Goal: Task Accomplishment & Management: Use online tool/utility

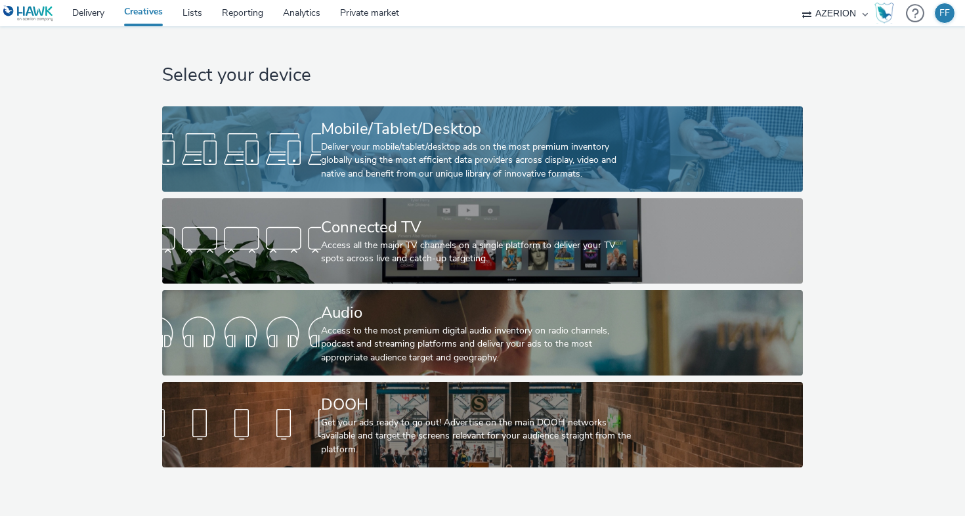
click at [309, 152] on div at bounding box center [241, 149] width 159 height 42
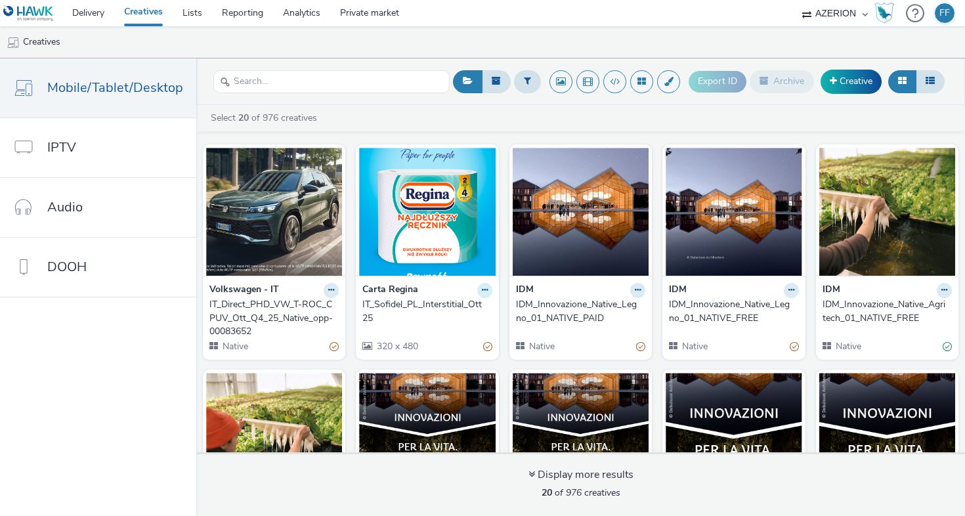
click at [482, 290] on icon at bounding box center [485, 290] width 6 height 8
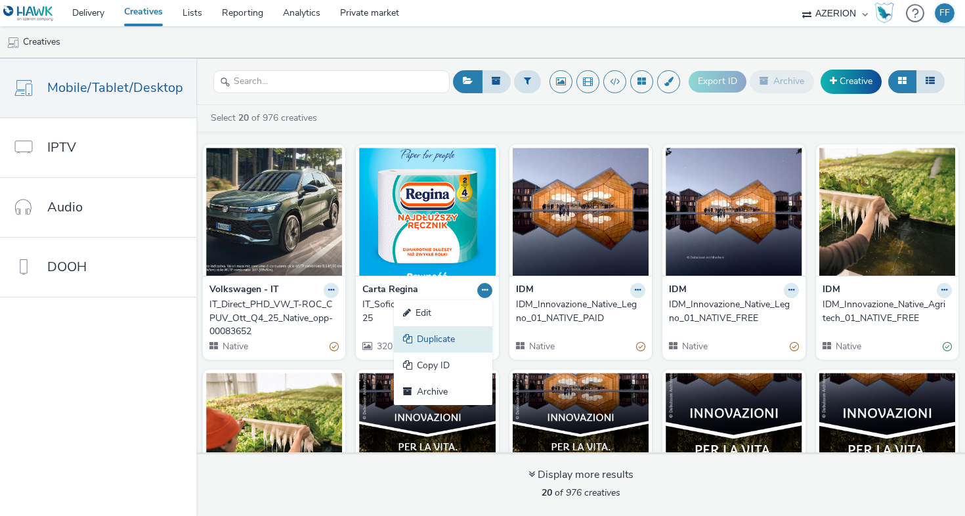
click at [448, 339] on link "Duplicate" at bounding box center [443, 339] width 98 height 26
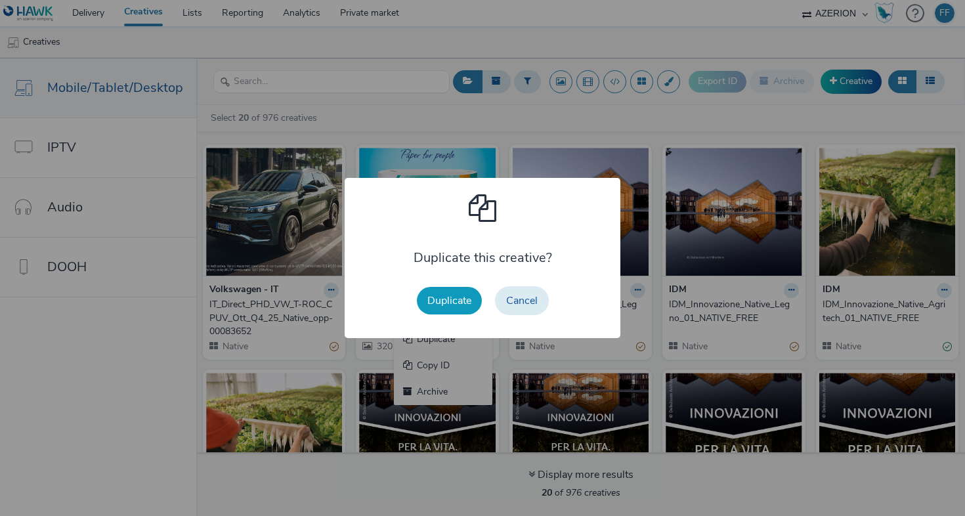
click at [469, 299] on button "Duplicate" at bounding box center [449, 301] width 65 height 28
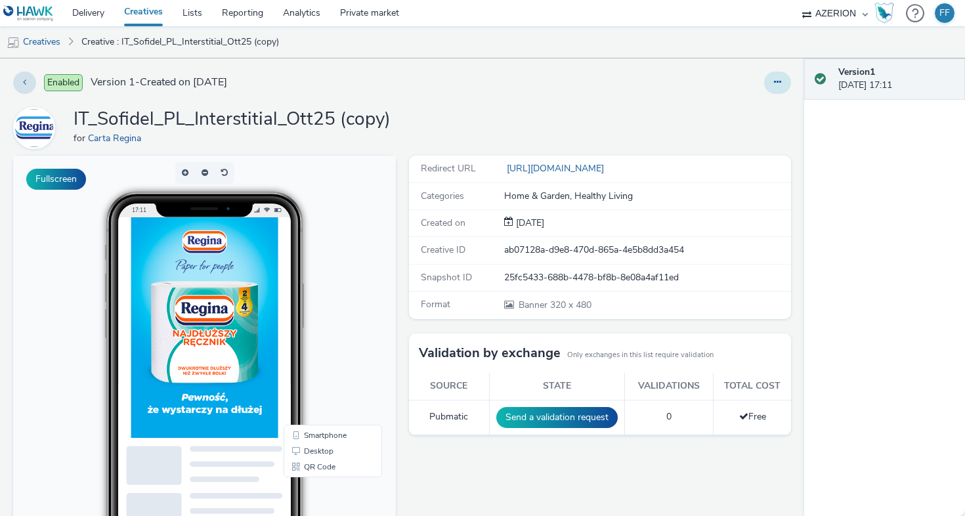
click at [775, 87] on button at bounding box center [777, 83] width 27 height 22
click at [745, 104] on link "Edit" at bounding box center [742, 109] width 98 height 26
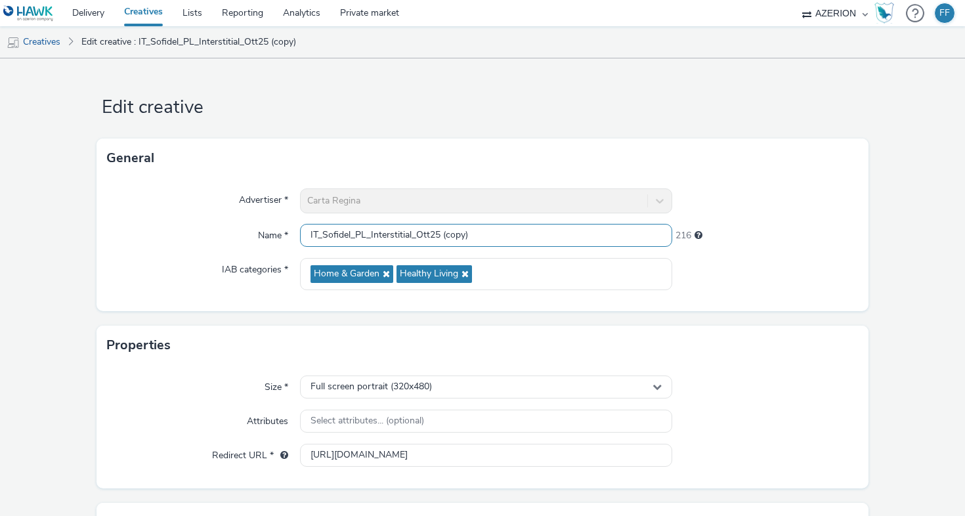
click at [508, 230] on input "IT_Sofidel_PL_Interstitial_Ott25 (copy)" at bounding box center [486, 235] width 372 height 23
drag, startPoint x: 441, startPoint y: 234, endPoint x: 552, endPoint y: 232, distance: 110.3
click at [552, 232] on input "IT_Sofidel_PL_Interstitial_Ott25 (copy)" at bounding box center [486, 235] width 372 height 23
click at [389, 229] on input "IT_Sofidel_PL_Interstitial_Ott25_300x600" at bounding box center [486, 235] width 372 height 23
drag, startPoint x: 412, startPoint y: 236, endPoint x: 372, endPoint y: 234, distance: 40.8
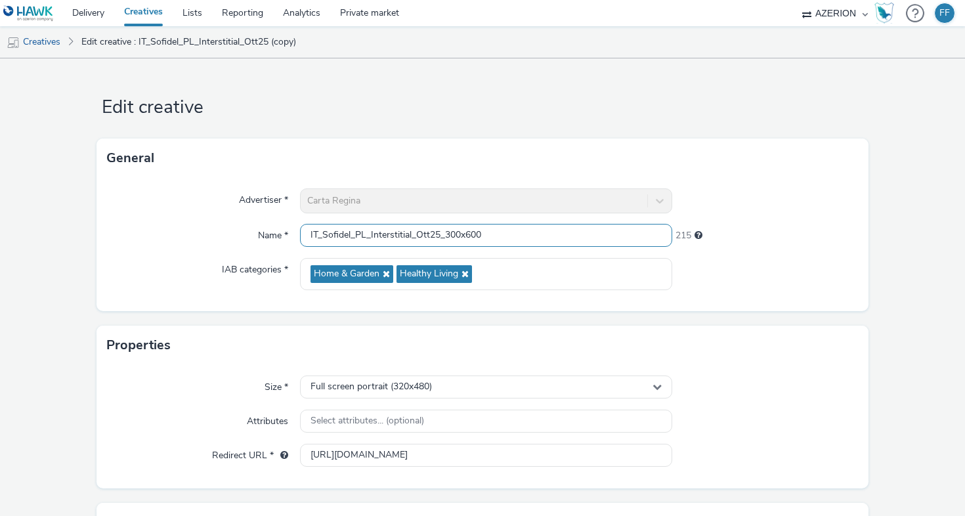
click at [372, 234] on input "IT_Sofidel_PL_Interstitial_Ott25_300x600" at bounding box center [486, 235] width 372 height 23
type input "IT_Sofidel_PL_Ott25_300x600"
click at [769, 278] on div at bounding box center [765, 274] width 186 height 32
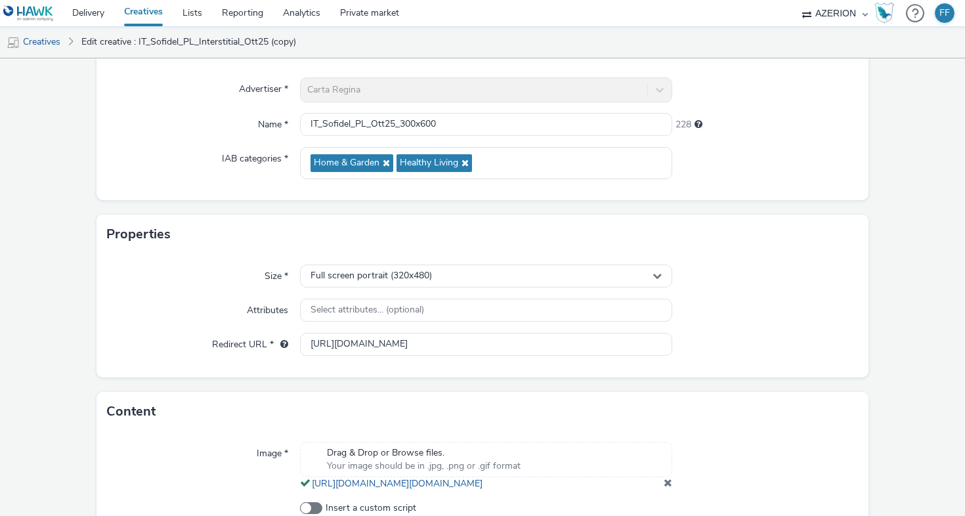
scroll to position [115, 0]
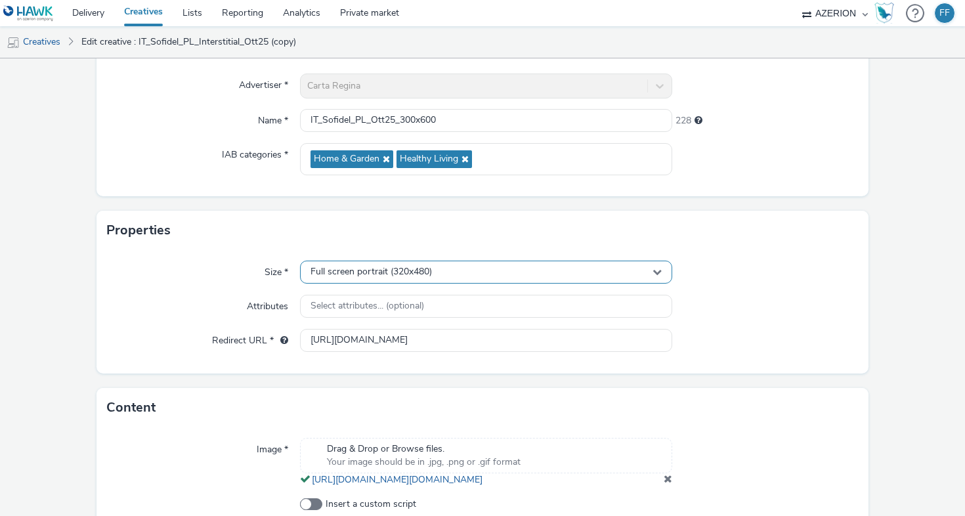
click at [491, 270] on div "Full screen portrait (320x480)" at bounding box center [486, 272] width 372 height 23
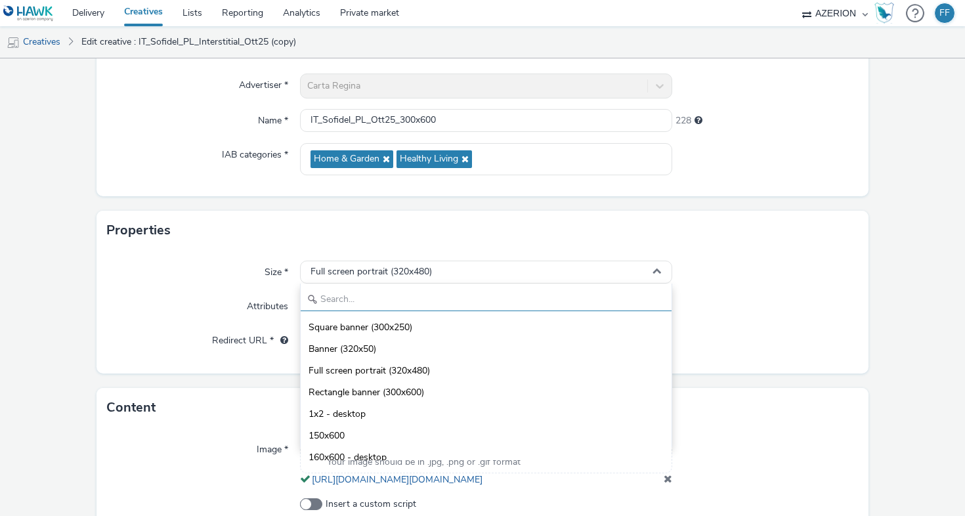
click at [460, 306] on input "text" at bounding box center [486, 299] width 371 height 23
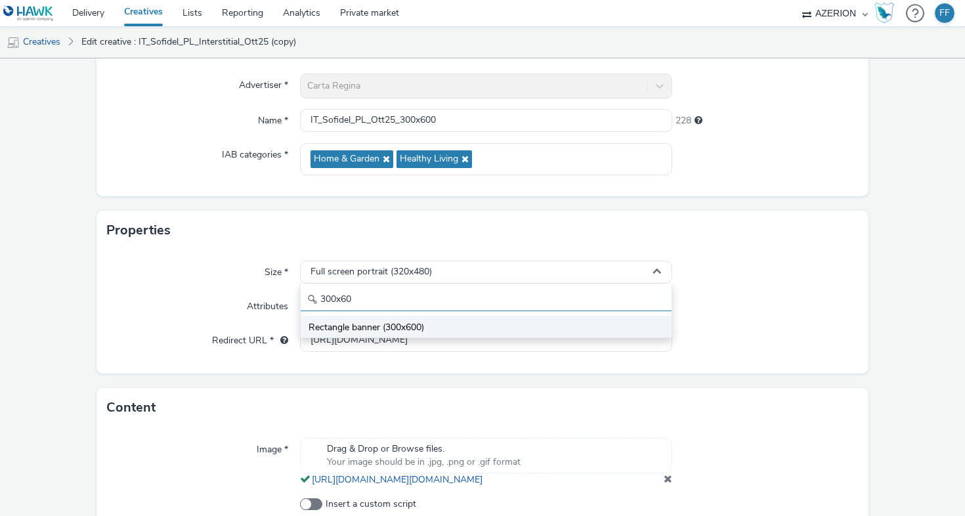
type input "300x60"
click at [432, 326] on li "Rectangle banner (300x600)" at bounding box center [486, 327] width 371 height 22
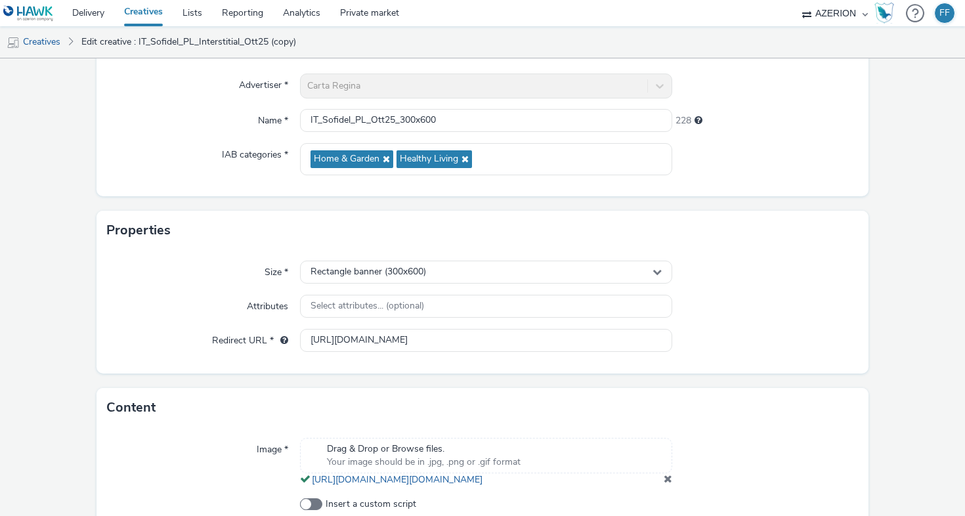
click at [723, 291] on div "Size * Rectangle banner (300x600) Attributes Select attributes... (optional) Re…" at bounding box center [483, 311] width 772 height 123
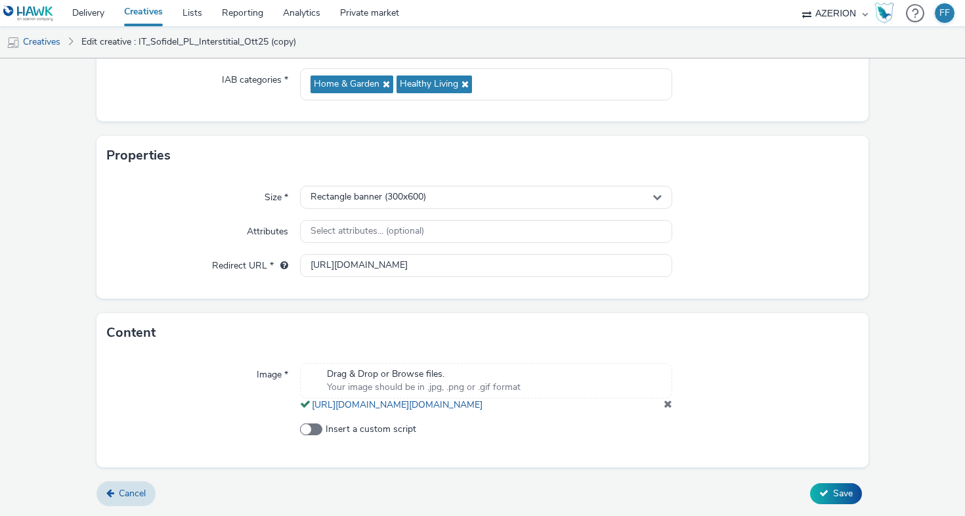
scroll to position [217, 0]
click at [391, 368] on span "Drag & Drop or Browse files." at bounding box center [424, 374] width 194 height 13
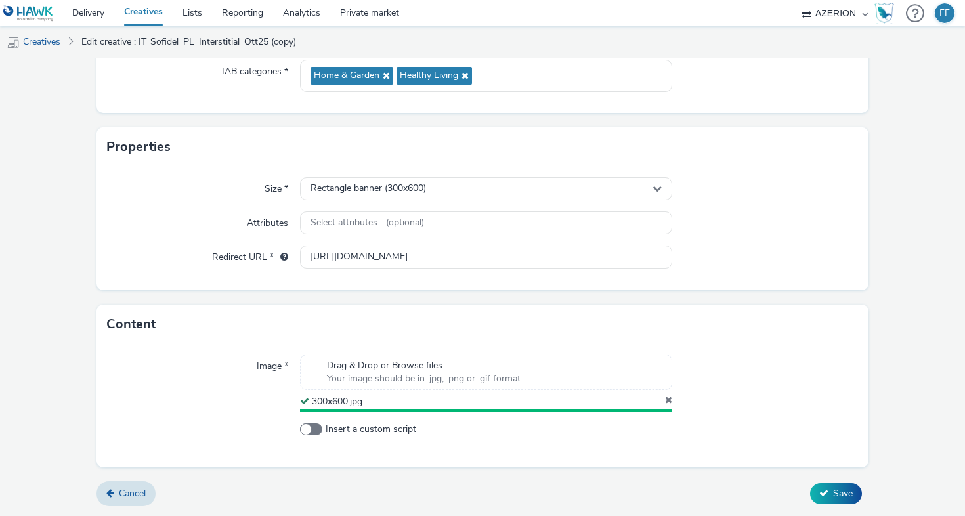
scroll to position [195, 0]
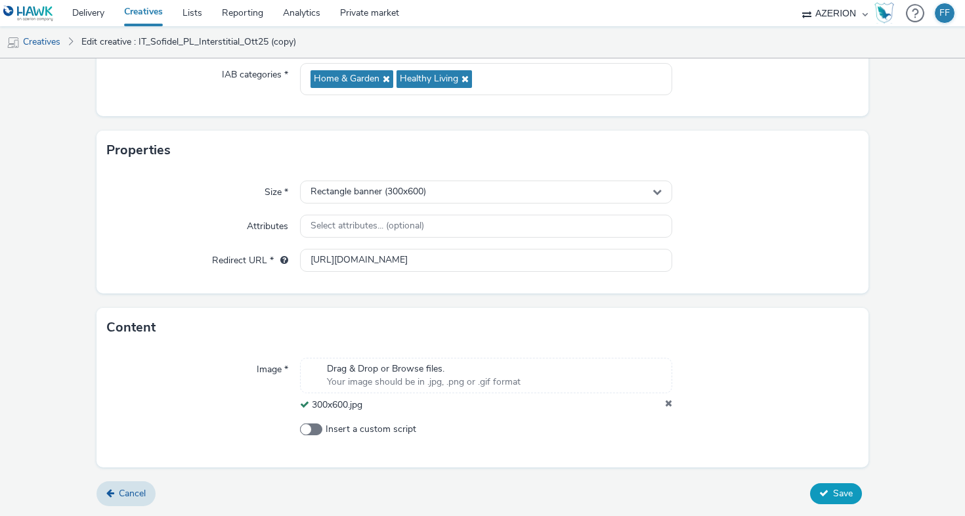
click at [842, 487] on span "Save" at bounding box center [843, 493] width 20 height 12
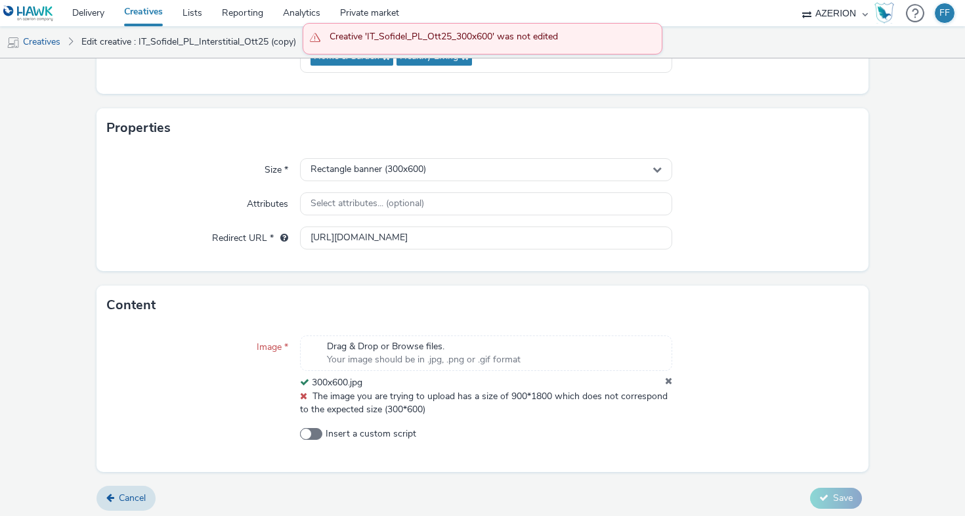
scroll to position [222, 0]
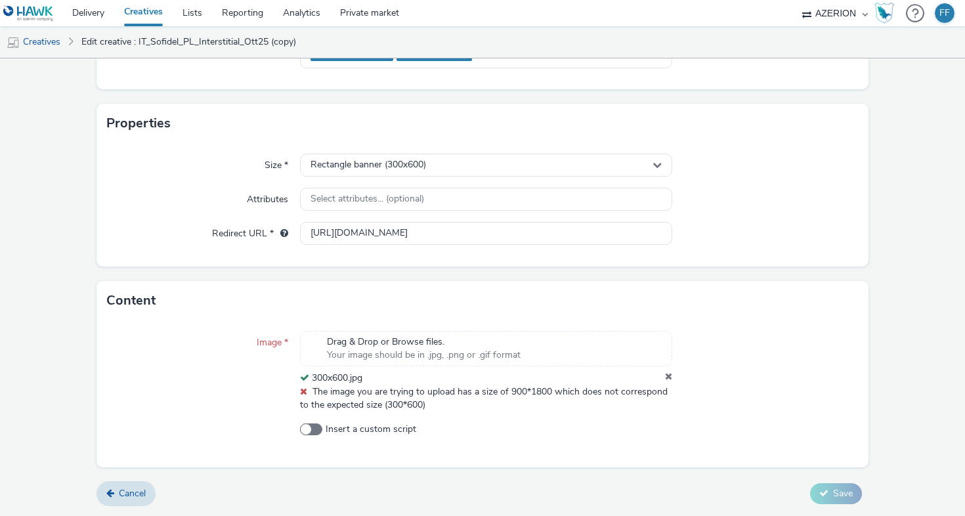
click at [666, 378] on icon at bounding box center [668, 378] width 7 height 13
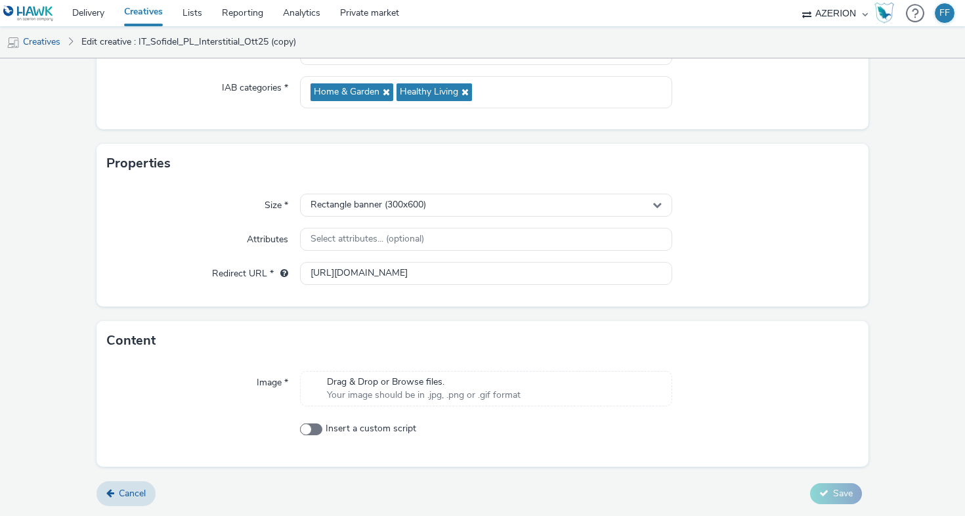
scroll to position [182, 0]
click at [410, 380] on span "Drag & Drop or Browse files." at bounding box center [424, 382] width 194 height 13
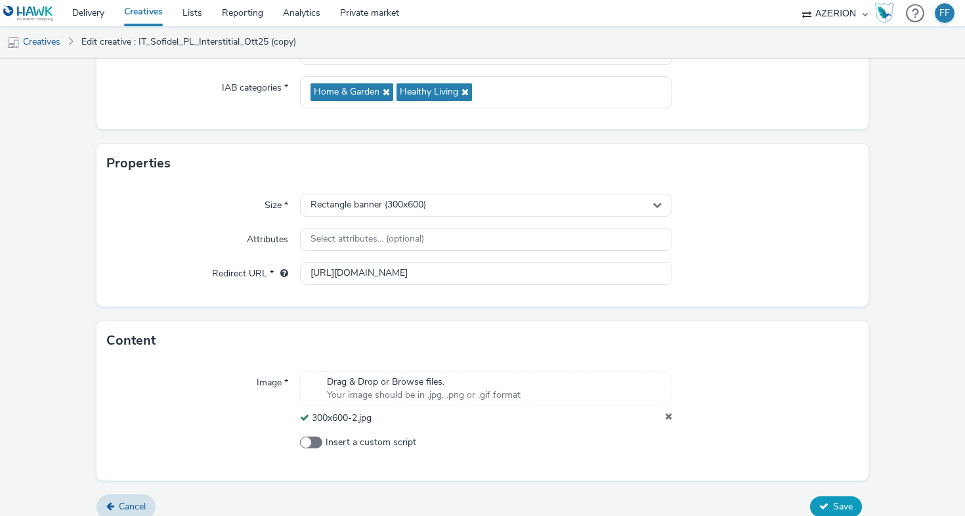
click at [833, 501] on span "Save" at bounding box center [843, 506] width 20 height 12
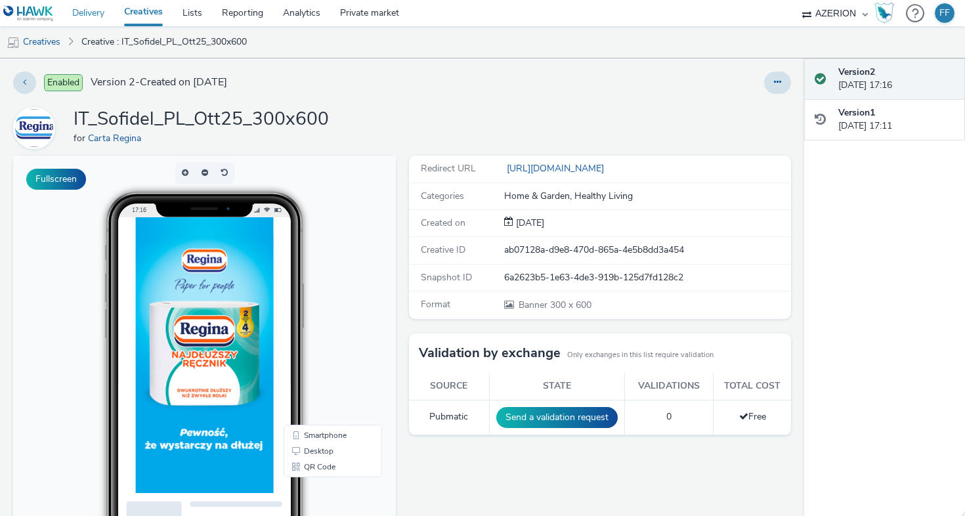
click at [85, 17] on link "Delivery" at bounding box center [88, 13] width 52 height 26
